Goal: Find specific page/section: Find specific page/section

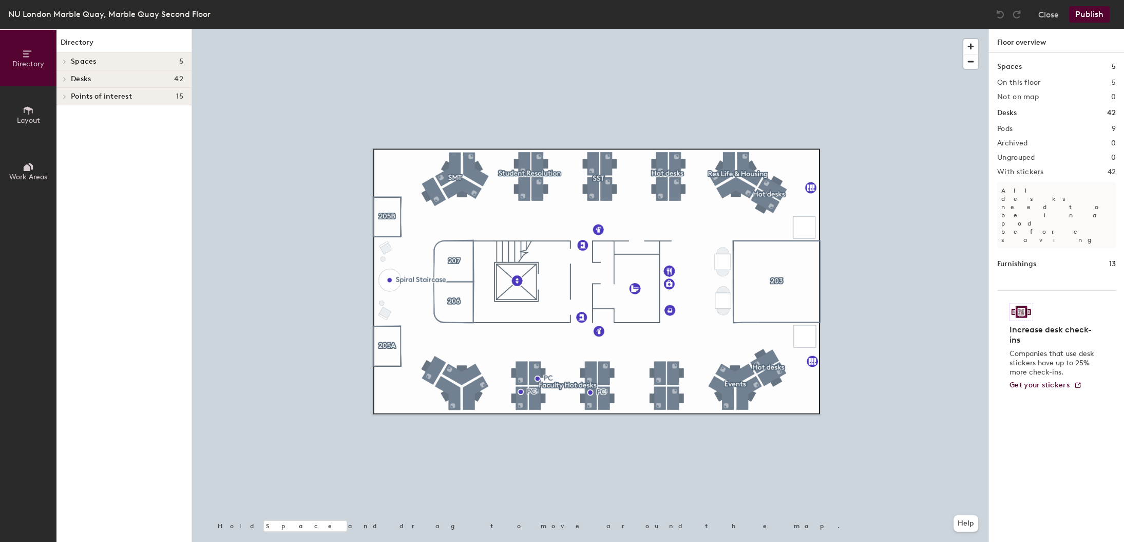
click at [30, 110] on icon at bounding box center [28, 110] width 11 height 11
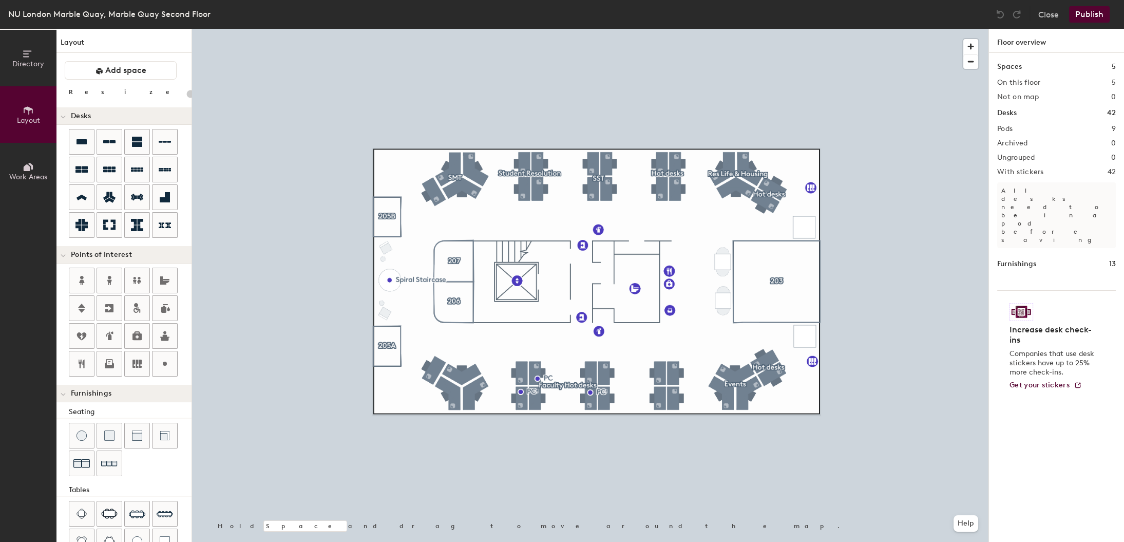
click at [26, 60] on span "Directory" at bounding box center [28, 64] width 32 height 9
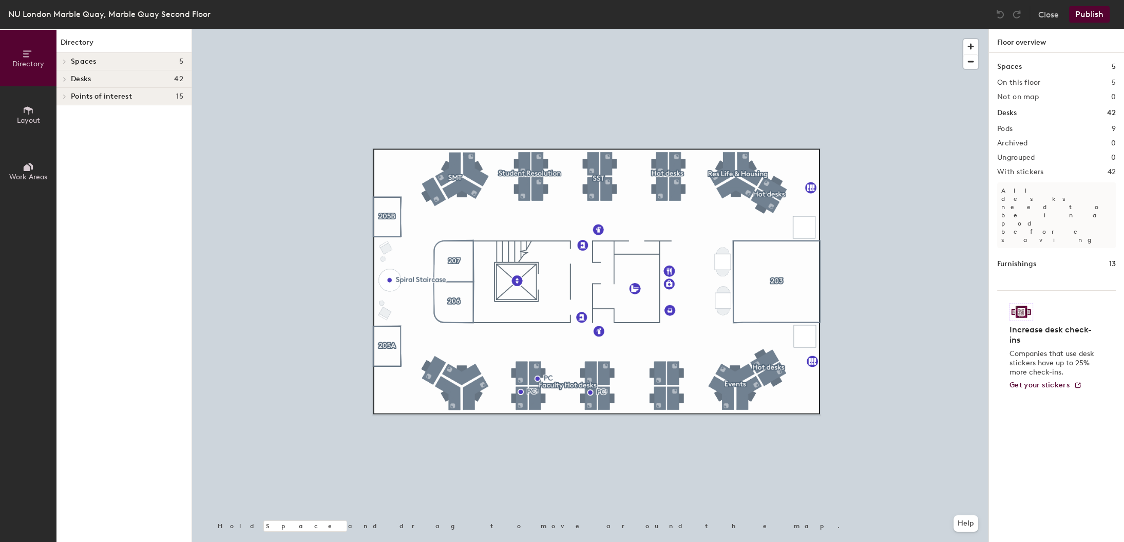
click at [67, 62] on span at bounding box center [64, 61] width 9 height 5
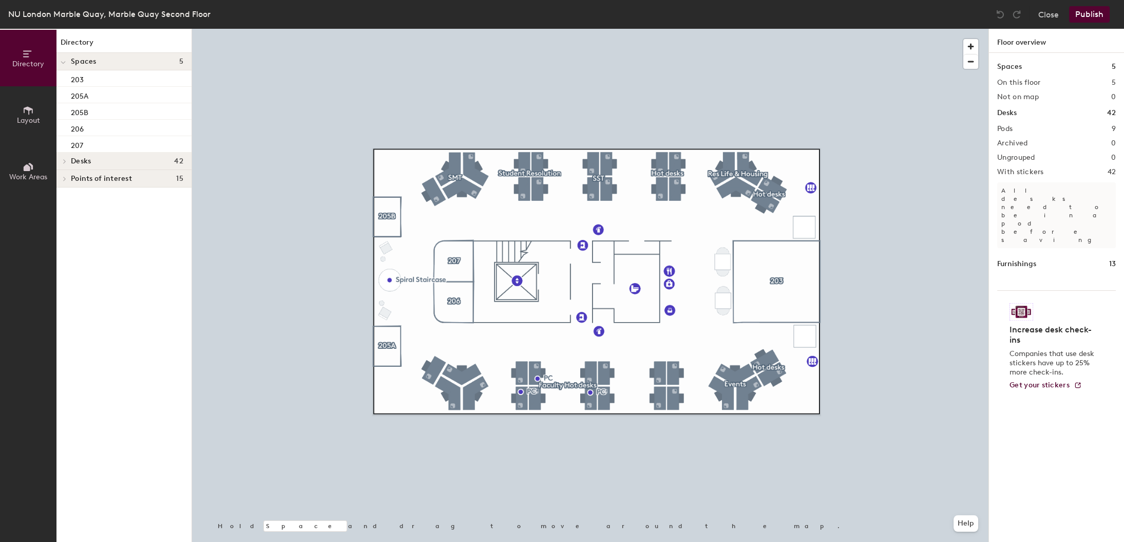
click at [65, 159] on icon at bounding box center [65, 161] width 4 height 5
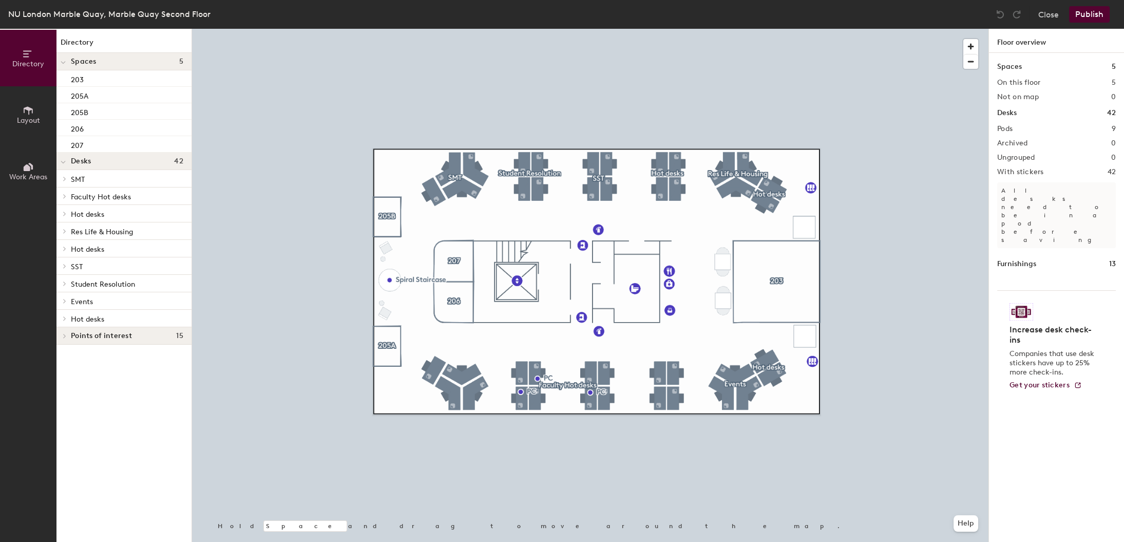
click at [64, 337] on div at bounding box center [62, 335] width 13 height 17
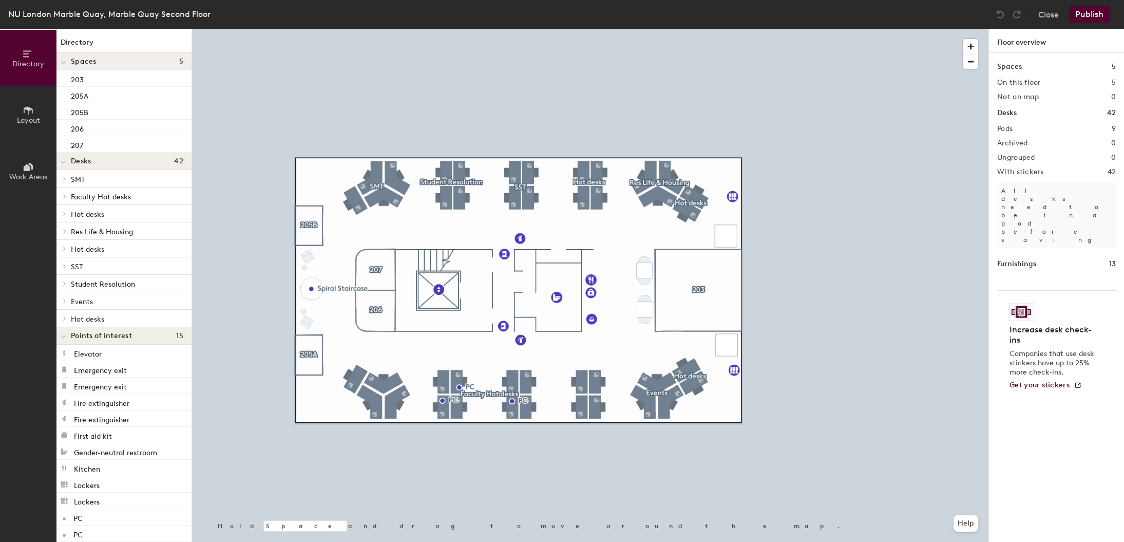
click at [39, 173] on span "Work Areas" at bounding box center [28, 177] width 38 height 9
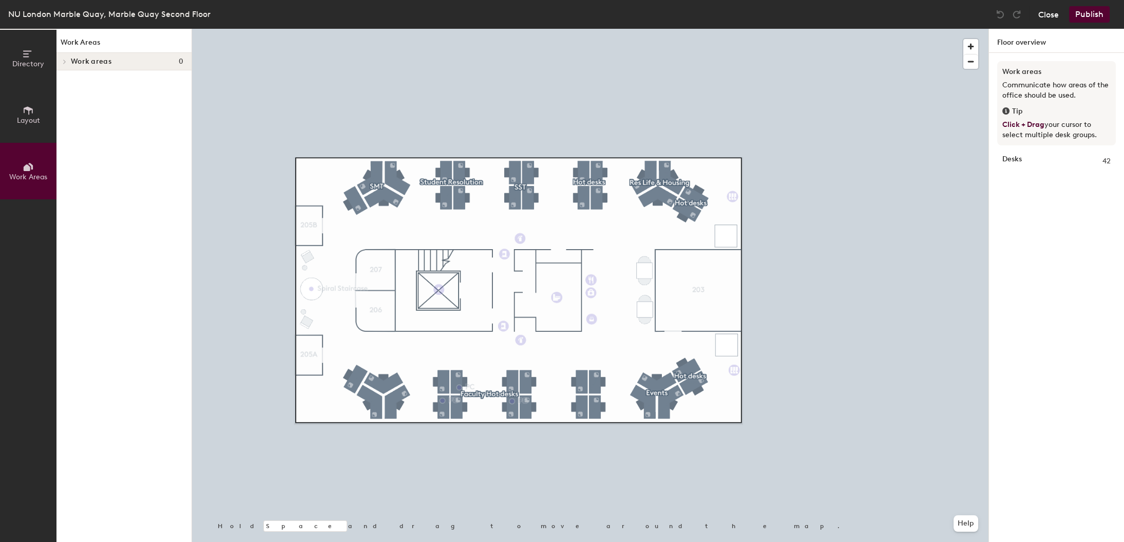
click at [1041, 10] on button "Close" at bounding box center [1048, 14] width 21 height 16
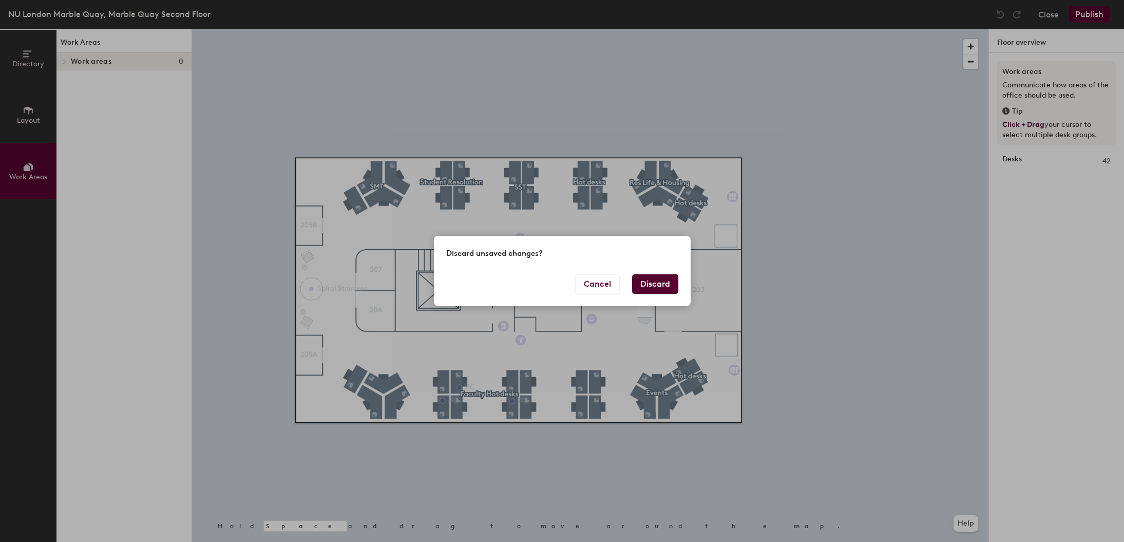
click at [645, 287] on button "Discard" at bounding box center [655, 284] width 46 height 20
